Goal: Check status

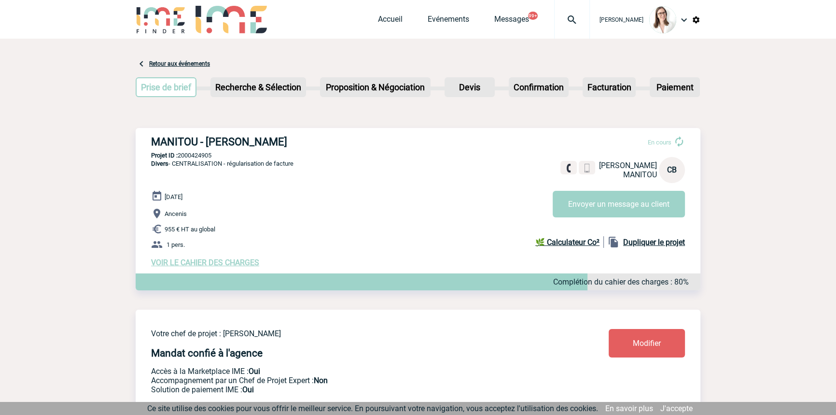
click at [555, 25] on img at bounding box center [572, 20] width 35 height 12
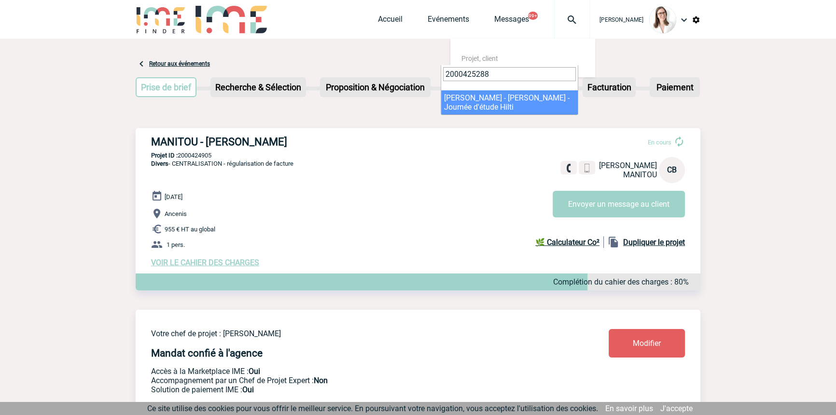
type input "2000425288"
select select "24789"
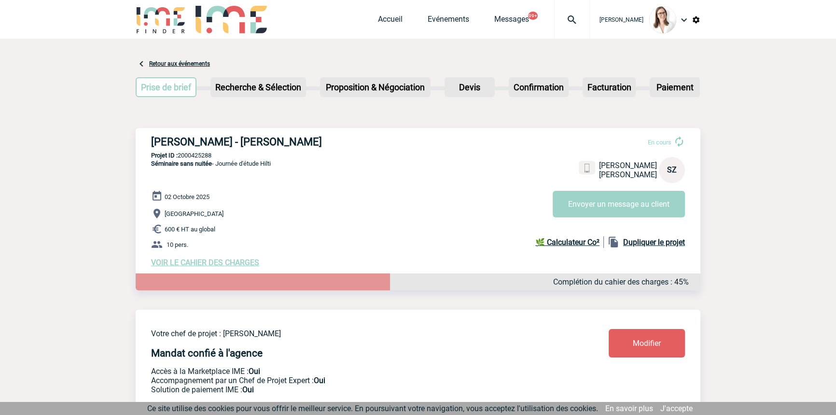
click at [211, 154] on p "Projet ID : 2000425288" at bounding box center [418, 155] width 565 height 7
click at [212, 154] on p "Projet ID : 2000425288" at bounding box center [418, 155] width 565 height 7
copy p "2000425288"
